Goal: Transaction & Acquisition: Purchase product/service

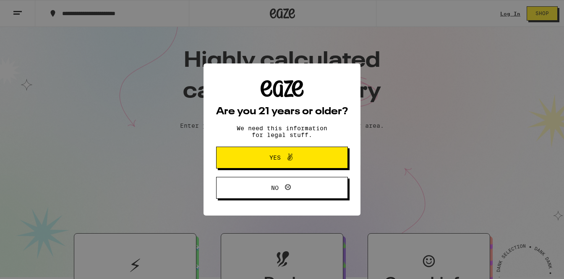
click at [282, 160] on span at bounding box center [288, 157] width 14 height 11
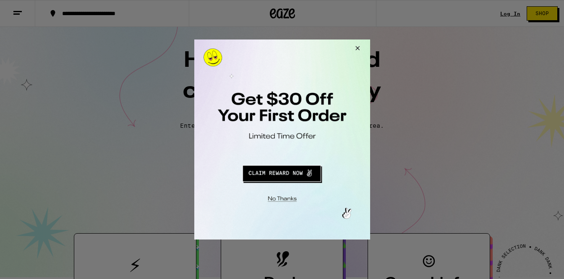
click at [68, 94] on div at bounding box center [282, 139] width 564 height 279
click at [358, 46] on button "Close Modal" at bounding box center [356, 49] width 23 height 20
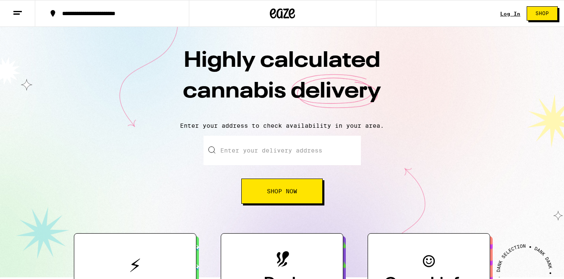
click at [16, 14] on icon at bounding box center [18, 13] width 10 height 10
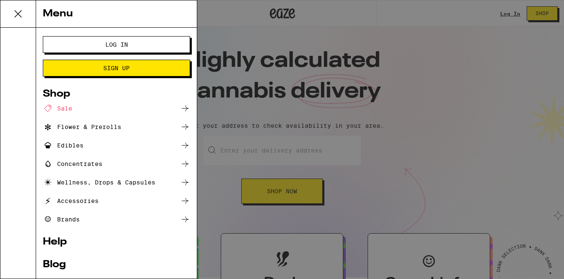
click at [76, 203] on div "Accessories" at bounding box center [71, 201] width 56 height 10
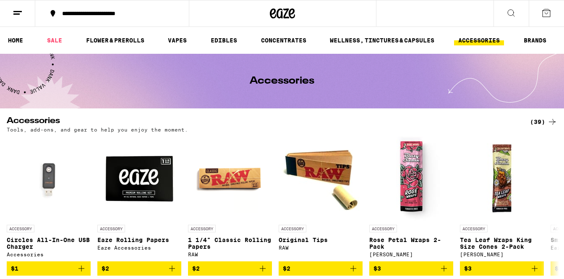
click at [549, 125] on icon at bounding box center [553, 122] width 10 height 10
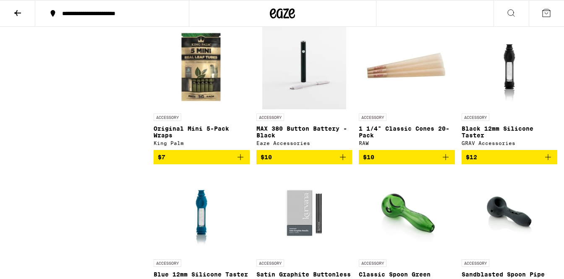
scroll to position [661, 0]
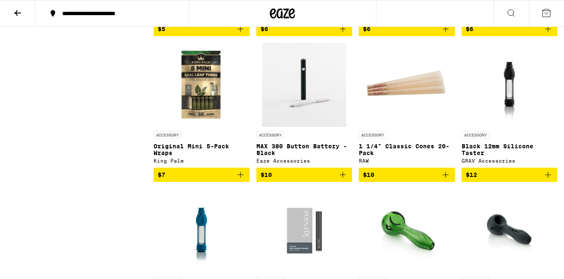
click at [308, 126] on img "Open page for MAX 380 Button Battery - Black from Eaze Accessories" at bounding box center [304, 85] width 84 height 84
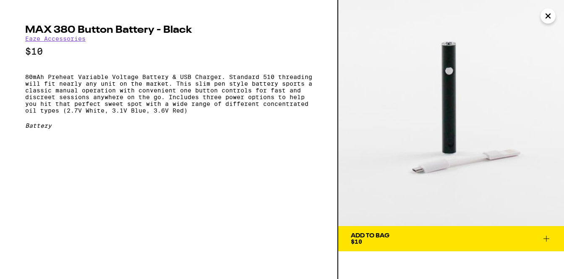
click at [546, 18] on icon "Close" at bounding box center [548, 16] width 4 height 4
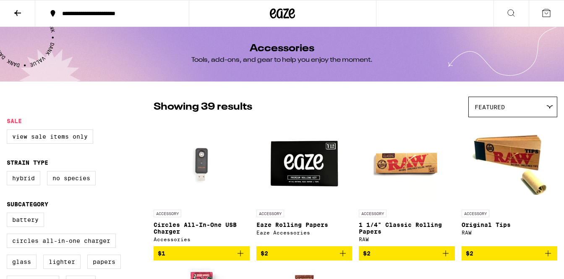
click at [15, 14] on icon at bounding box center [18, 13] width 10 height 10
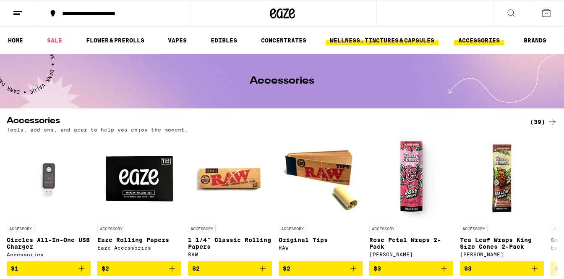
click at [353, 45] on link "WELLNESS, TINCTURES & CAPSULES" at bounding box center [382, 40] width 113 height 10
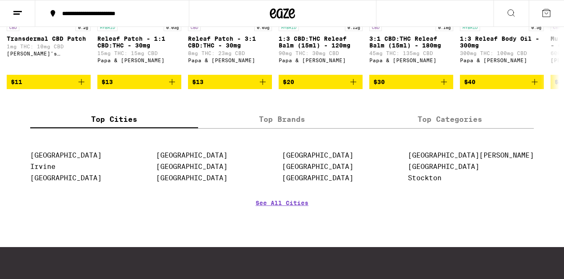
scroll to position [852, 0]
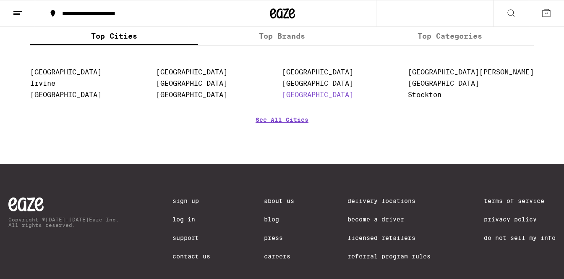
click at [348, 99] on link "[GEOGRAPHIC_DATA]" at bounding box center [317, 95] width 71 height 8
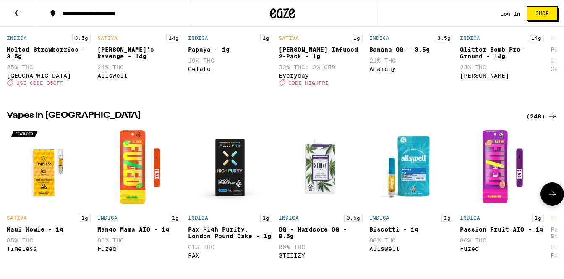
scroll to position [328, 0]
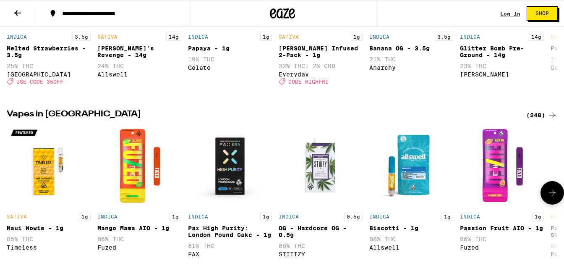
click at [546, 202] on button at bounding box center [553, 193] width 24 height 24
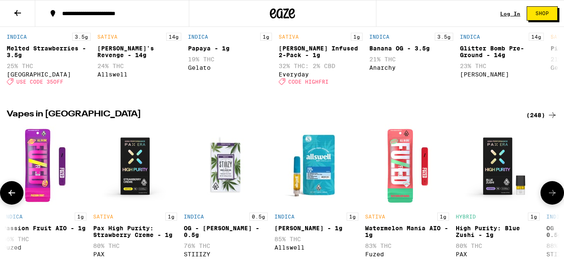
scroll to position [0, 459]
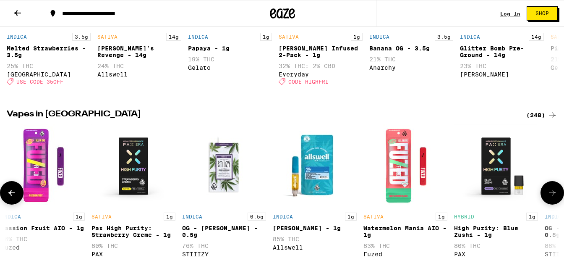
click at [550, 198] on icon at bounding box center [553, 193] width 10 height 10
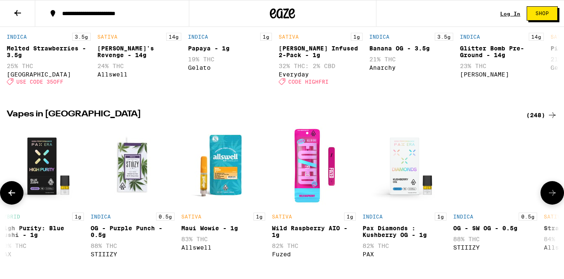
scroll to position [0, 919]
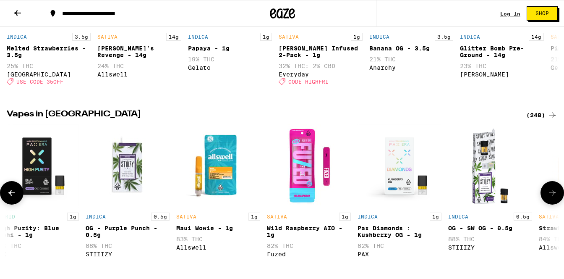
click at [546, 202] on button at bounding box center [553, 193] width 24 height 24
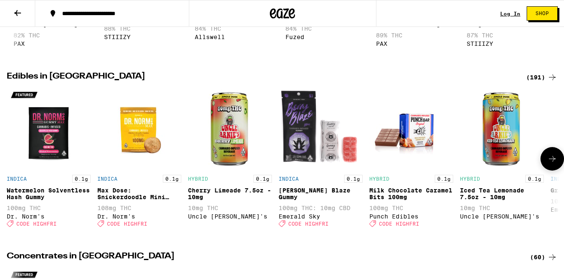
scroll to position [0, 0]
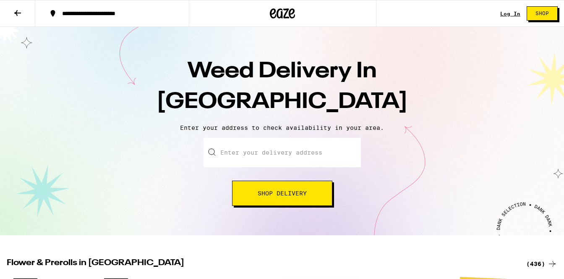
click at [268, 193] on span "Shop Delivery" at bounding box center [282, 193] width 49 height 6
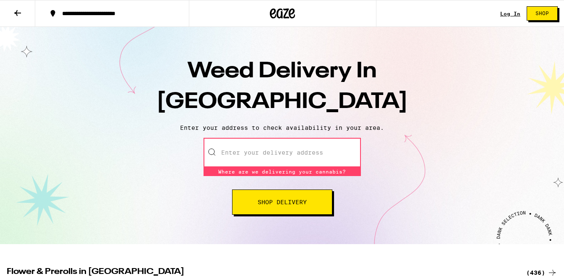
click at [244, 151] on input "Enter your delivery address" at bounding box center [282, 152] width 157 height 29
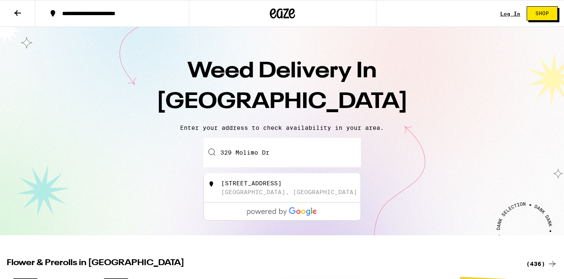
click at [266, 195] on div "[GEOGRAPHIC_DATA], [GEOGRAPHIC_DATA]" at bounding box center [289, 192] width 136 height 7
type input "[STREET_ADDRESS]"
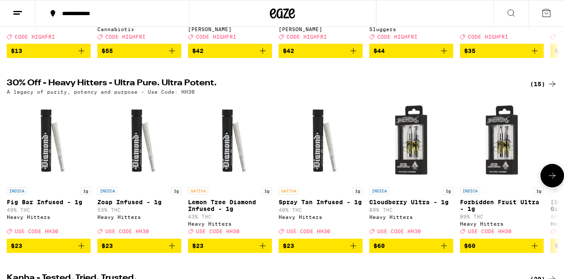
scroll to position [244, 0]
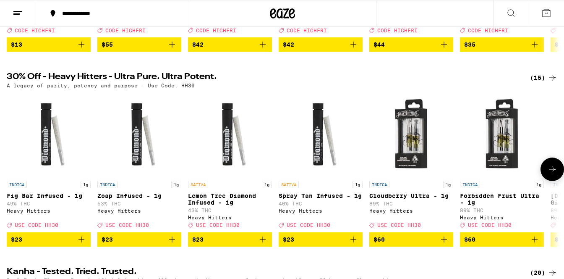
click at [552, 174] on icon at bounding box center [553, 169] width 10 height 10
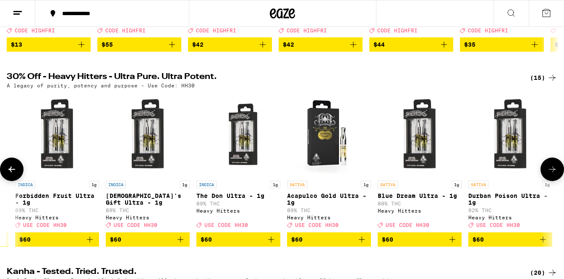
scroll to position [0, 459]
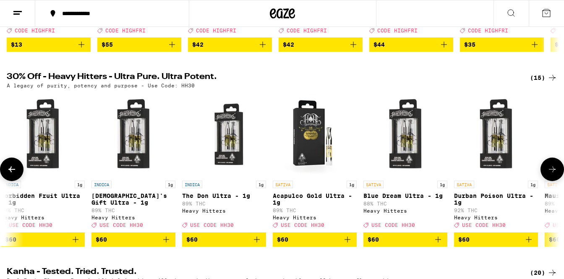
click at [552, 174] on icon at bounding box center [553, 169] width 10 height 10
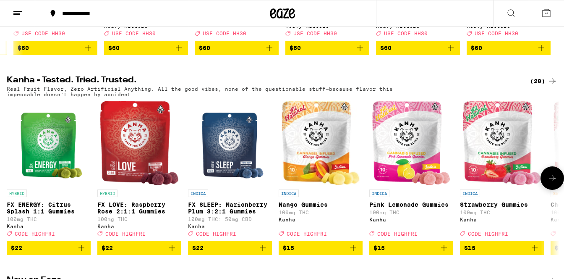
scroll to position [436, 0]
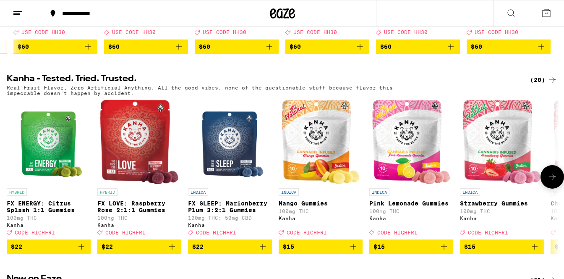
click at [123, 169] on img "Open page for FX LOVE: Raspberry Rose 2:1:1 Gummies from Kanha" at bounding box center [139, 142] width 79 height 84
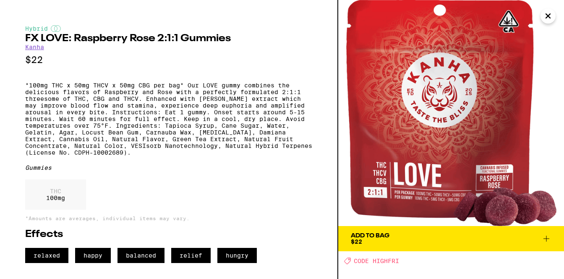
scroll to position [4, 0]
click at [368, 241] on button "Add To Bag $22" at bounding box center [452, 238] width 226 height 25
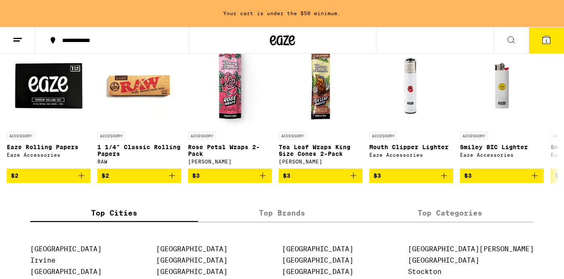
scroll to position [4065, 0]
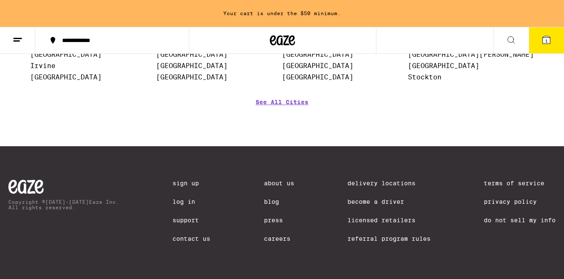
click at [269, 181] on link "About Us" at bounding box center [279, 183] width 30 height 7
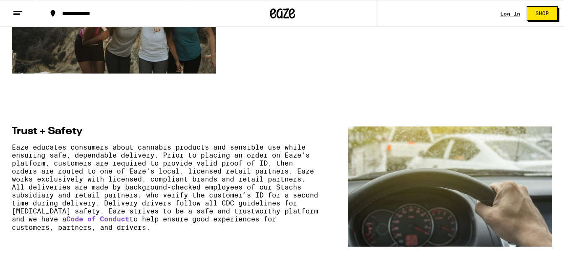
scroll to position [560, 0]
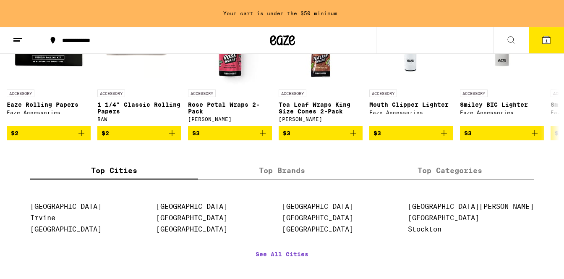
scroll to position [3865, 0]
